Goal: Information Seeking & Learning: Learn about a topic

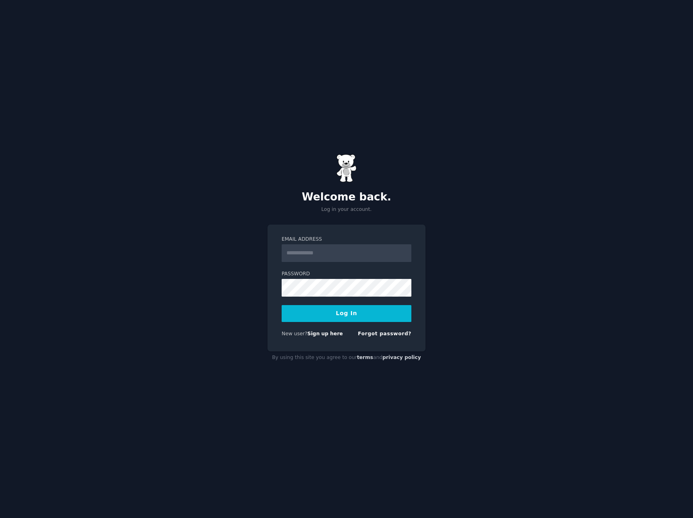
click at [337, 260] on input "Email Address" at bounding box center [347, 254] width 130 height 18
type input "**********"
click at [282, 305] on button "Log In" at bounding box center [347, 313] width 130 height 17
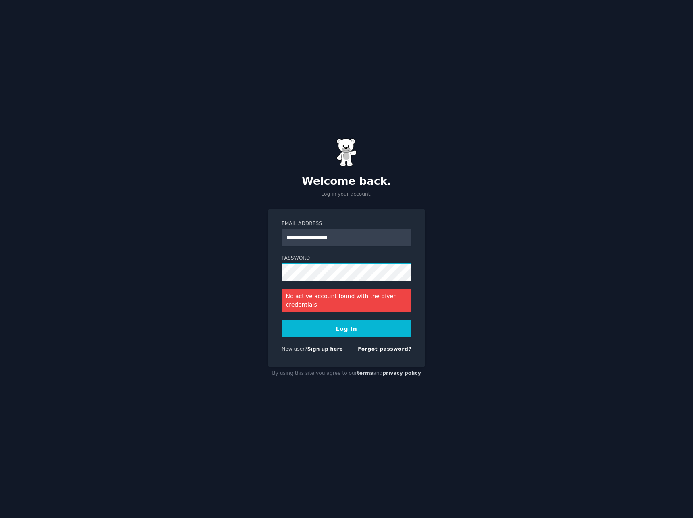
click at [282, 321] on button "Log In" at bounding box center [347, 329] width 130 height 17
click at [379, 353] on div "Forgot password?" at bounding box center [385, 351] width 54 height 10
click at [381, 348] on link "Forgot password?" at bounding box center [385, 349] width 54 height 6
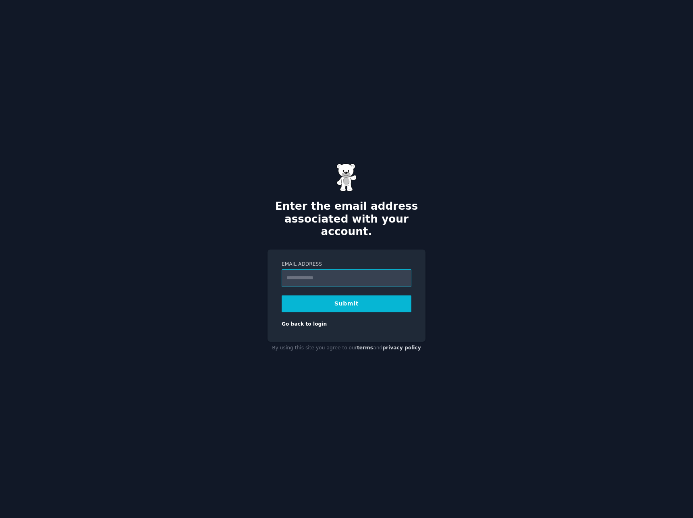
click at [336, 271] on input "Email Address" at bounding box center [347, 278] width 130 height 18
type input "**********"
click at [282, 296] on button "Submit" at bounding box center [347, 304] width 130 height 17
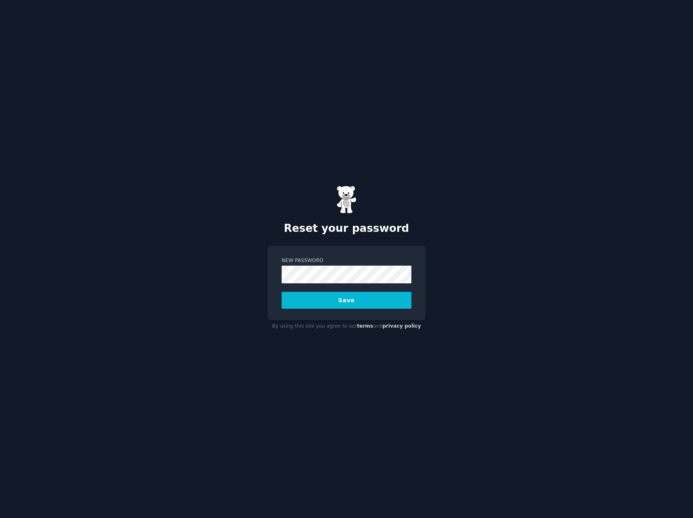
click at [282, 292] on button "Save" at bounding box center [347, 300] width 130 height 17
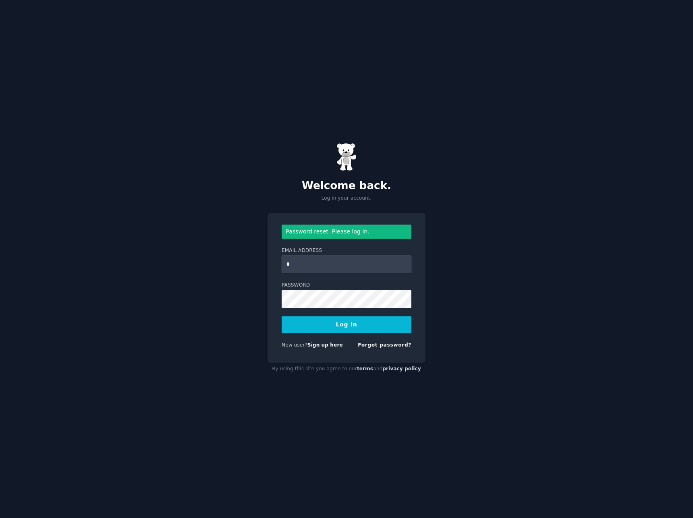
type input "**********"
click at [282, 317] on button "Log In" at bounding box center [347, 325] width 130 height 17
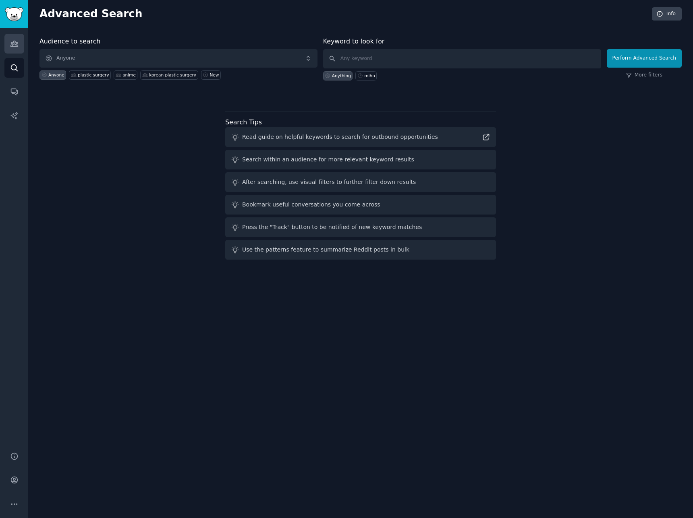
click at [10, 35] on link "Audiences" at bounding box center [14, 44] width 20 height 20
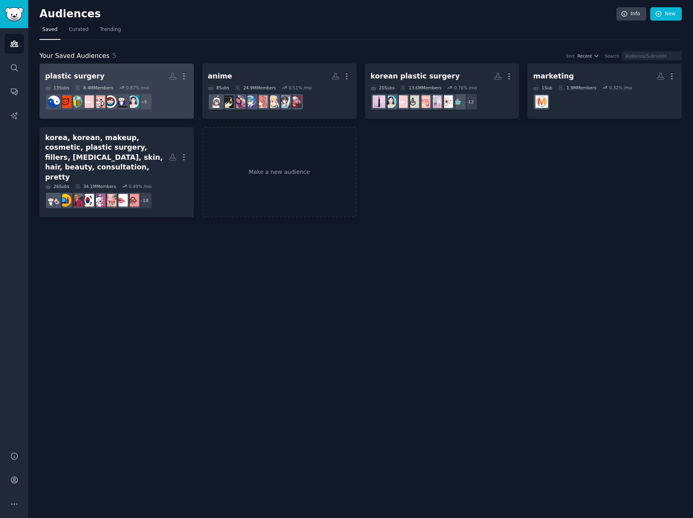
click at [104, 73] on h2 "plastic surgery More" at bounding box center [116, 76] width 143 height 14
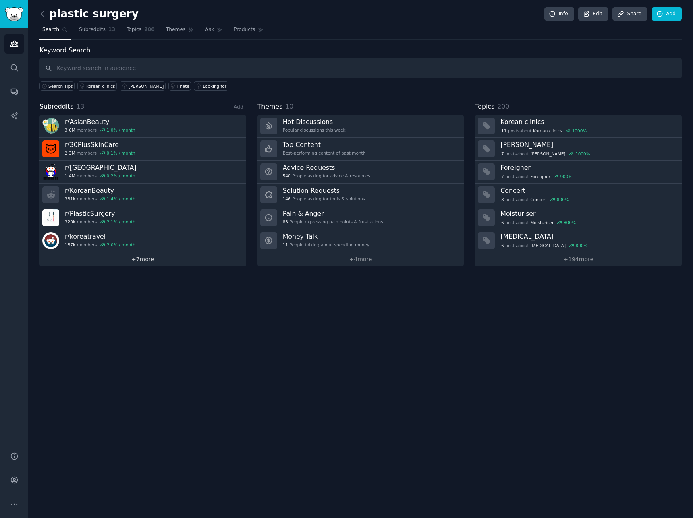
click at [143, 259] on link "+ 7 more" at bounding box center [142, 260] width 207 height 14
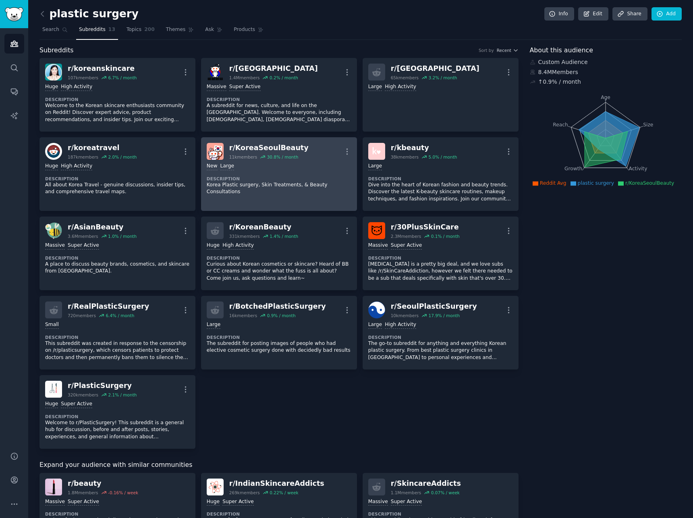
click at [228, 143] on div "r/ KoreaSeoulBeauty 11k members 30.8 % / month More" at bounding box center [279, 151] width 145 height 17
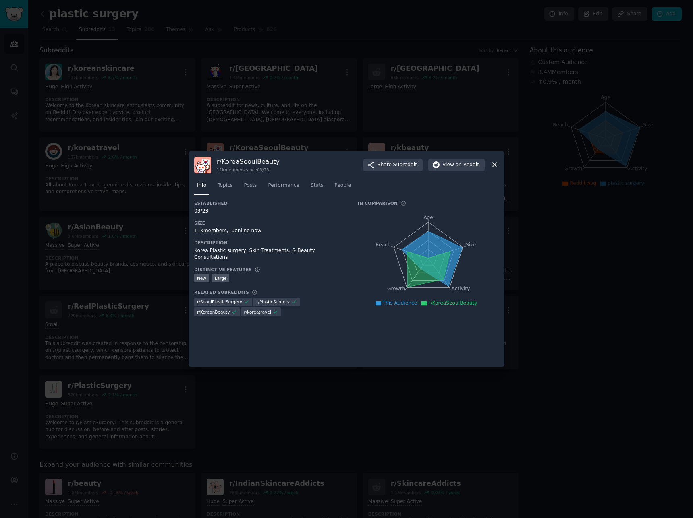
click at [426, 235] on icon at bounding box center [431, 259] width 61 height 55
click at [224, 182] on span "Topics" at bounding box center [225, 185] width 15 height 7
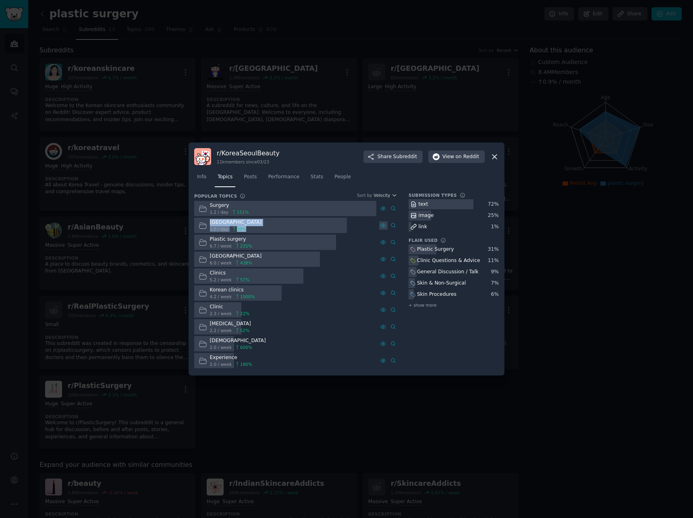
drag, startPoint x: 381, startPoint y: 210, endPoint x: 380, endPoint y: 224, distance: 14.1
click at [380, 224] on div "Surgery 1.2 / day 151 % [GEOGRAPHIC_DATA] 1.0 / day 39 % Plastic surgery 6.7 / …" at bounding box center [295, 285] width 203 height 168
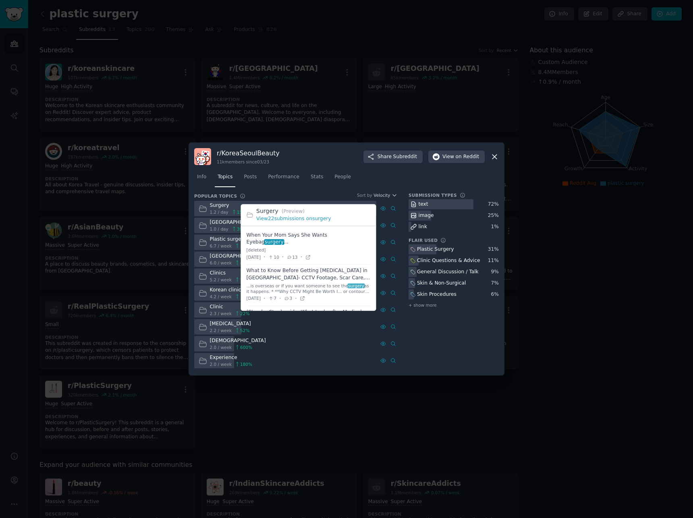
click at [291, 238] on span at bounding box center [309, 246] width 124 height 35
click at [311, 255] on icon at bounding box center [308, 258] width 6 height 6
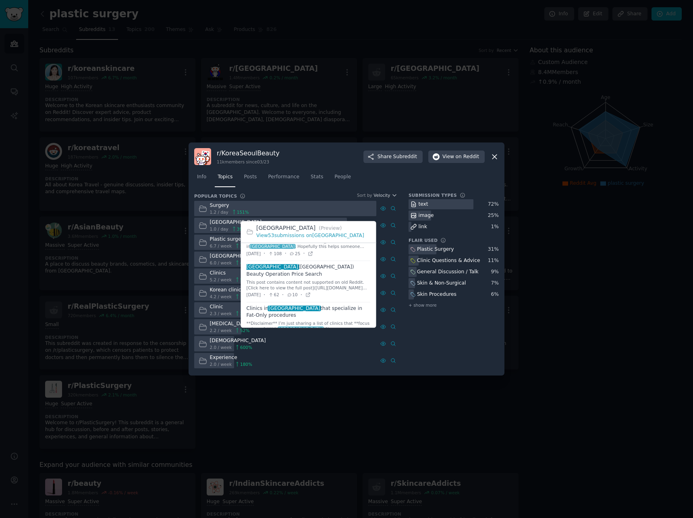
scroll to position [40, 0]
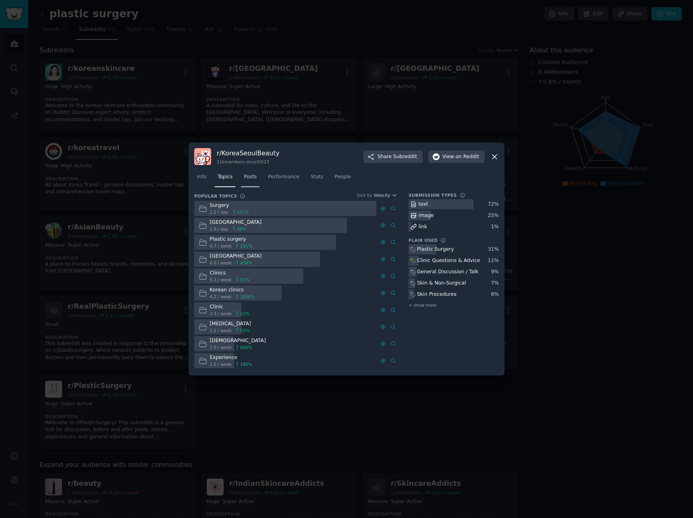
click at [246, 175] on span "Posts" at bounding box center [250, 177] width 13 height 7
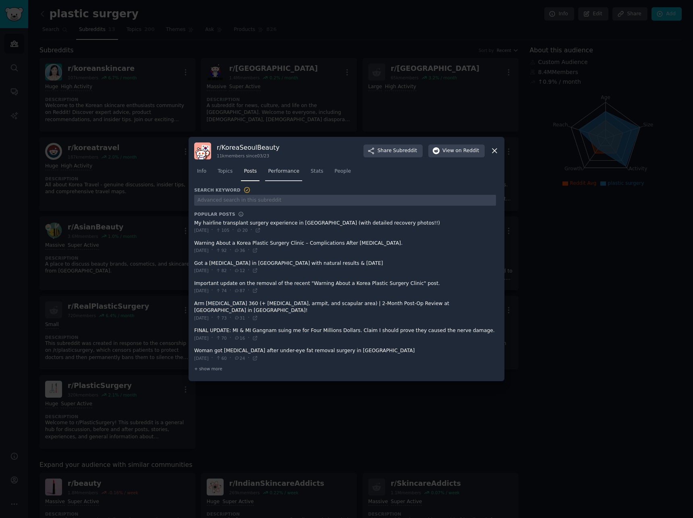
click at [275, 174] on span "Performance" at bounding box center [283, 171] width 31 height 7
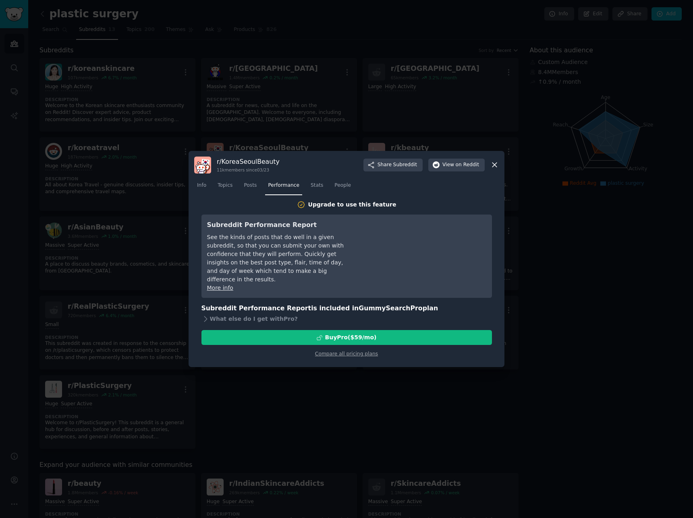
click at [229, 285] on link "More info" at bounding box center [220, 288] width 26 height 6
click at [316, 179] on link "Stats" at bounding box center [317, 187] width 18 height 17
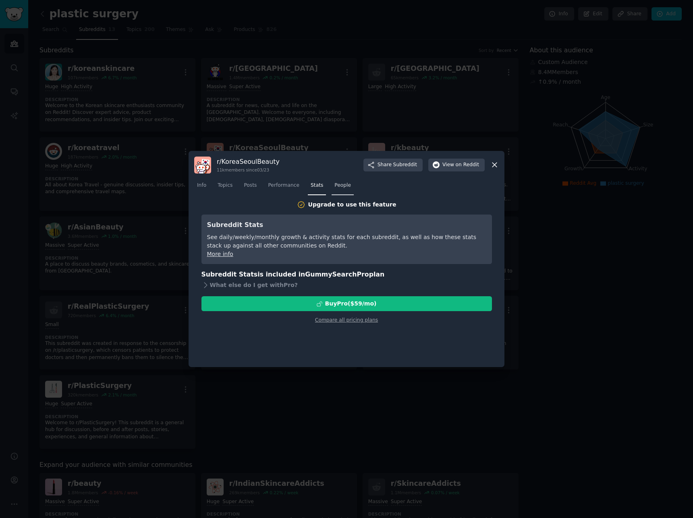
click at [338, 183] on span "People" at bounding box center [342, 185] width 17 height 7
click at [200, 185] on span "Info" at bounding box center [201, 185] width 9 height 7
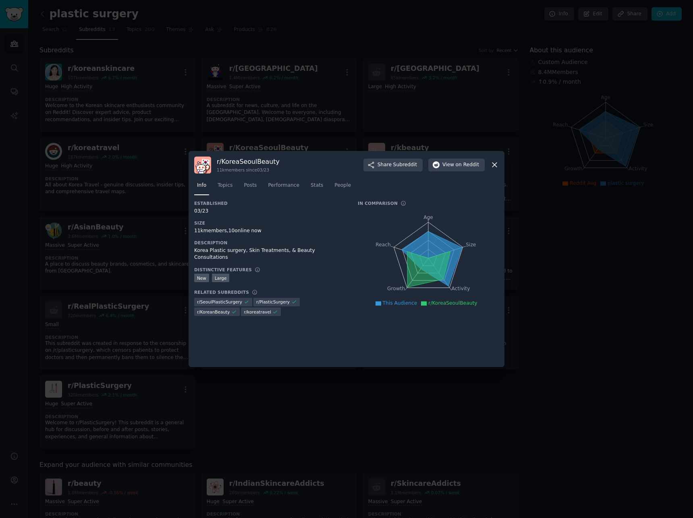
click at [441, 258] on icon at bounding box center [428, 269] width 43 height 36
click at [404, 250] on icon at bounding box center [431, 259] width 61 height 55
click at [404, 252] on icon at bounding box center [431, 259] width 61 height 55
click at [230, 188] on span "Topics" at bounding box center [225, 185] width 15 height 7
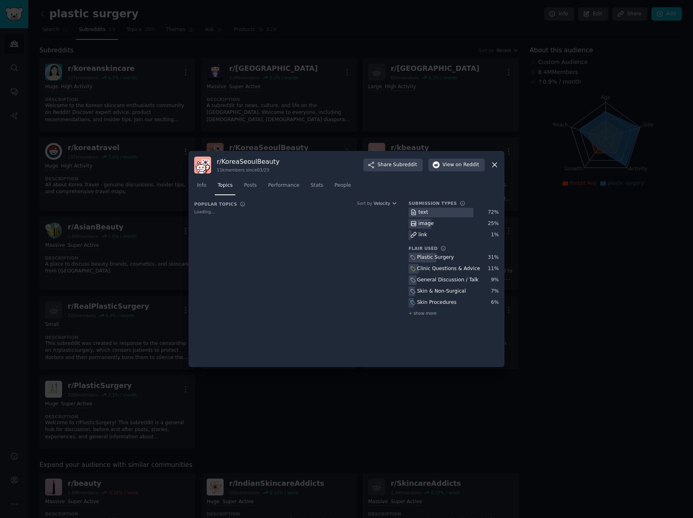
click at [168, 206] on div at bounding box center [346, 259] width 693 height 518
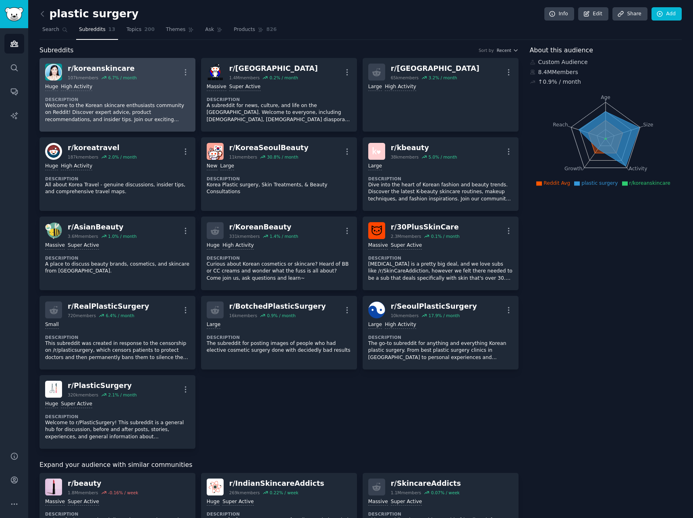
click at [139, 85] on div "Huge High Activity" at bounding box center [117, 87] width 145 height 8
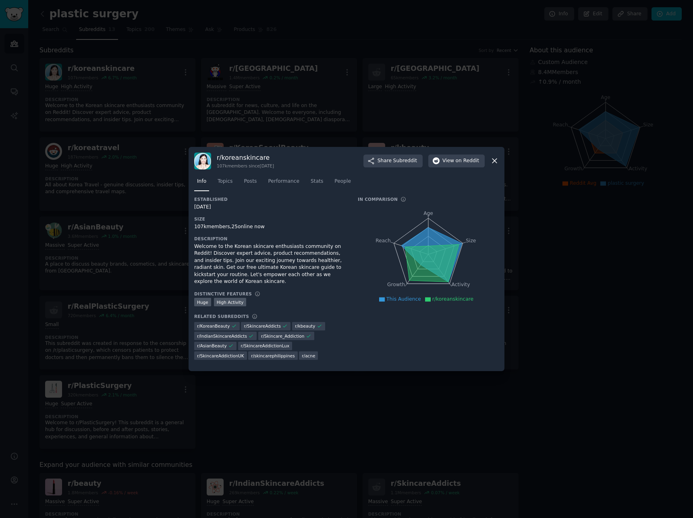
click at [500, 143] on div at bounding box center [346, 259] width 693 height 518
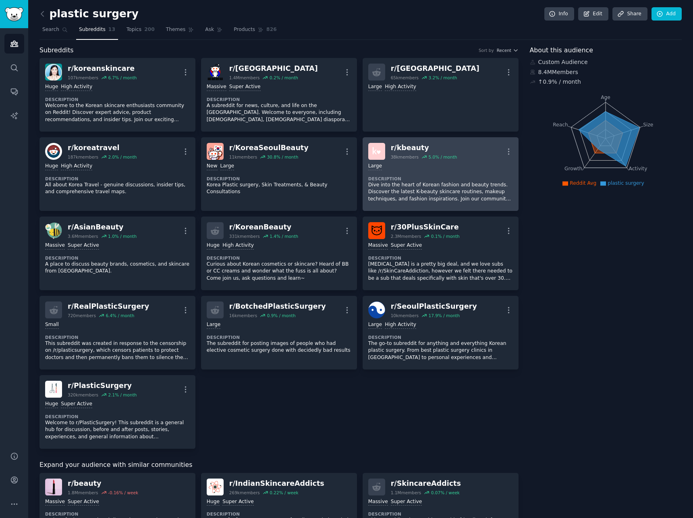
click at [464, 150] on div "r/ kbeauty 38k members 5.0 % / month More" at bounding box center [440, 151] width 145 height 17
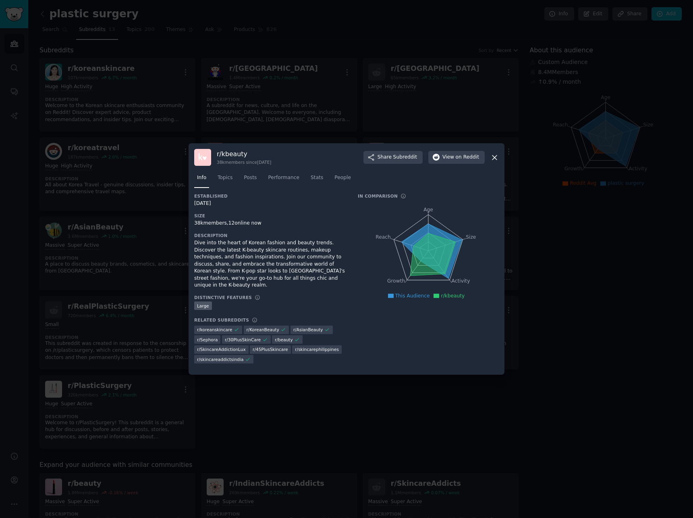
click at [566, 239] on div at bounding box center [346, 259] width 693 height 518
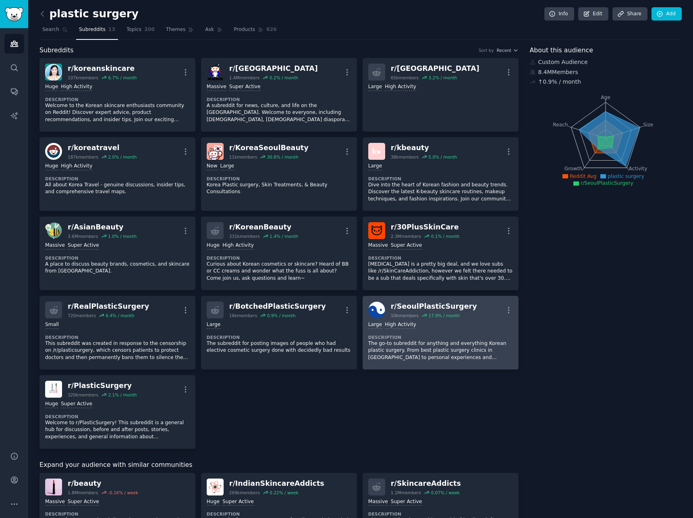
click at [435, 324] on div "Large High Activity" at bounding box center [440, 325] width 145 height 8
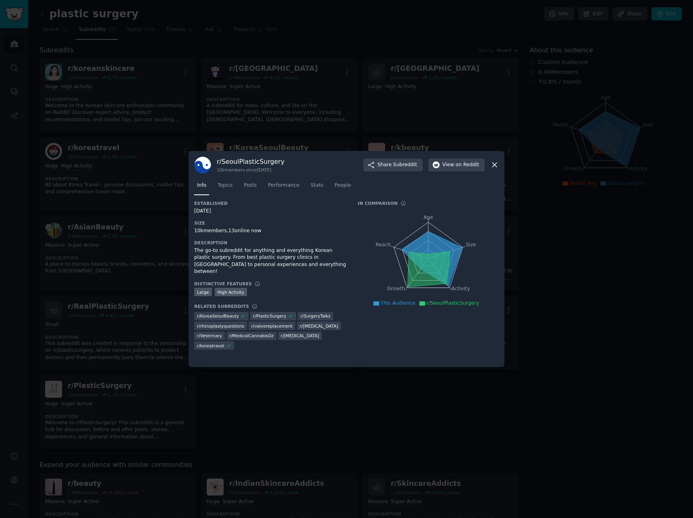
click at [289, 374] on div at bounding box center [346, 259] width 693 height 518
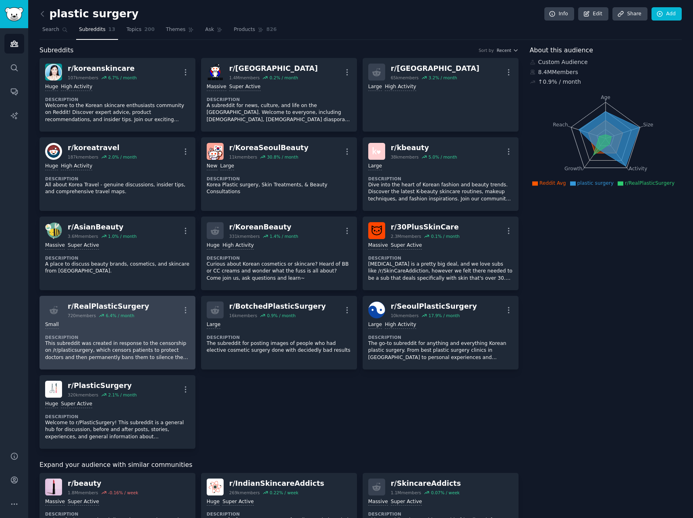
click at [173, 334] on div "Small Description This subreddit was created in response to the censorship on /…" at bounding box center [117, 342] width 145 height 46
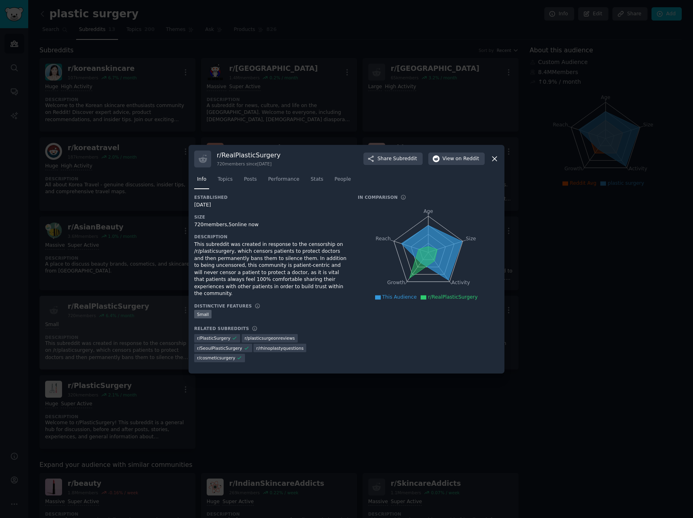
click at [173, 334] on div at bounding box center [346, 259] width 693 height 518
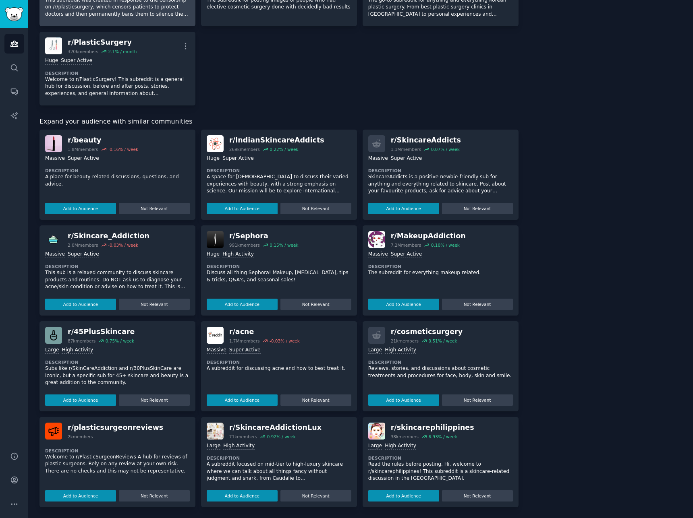
scroll to position [344, 0]
